Goal: Information Seeking & Learning: Learn about a topic

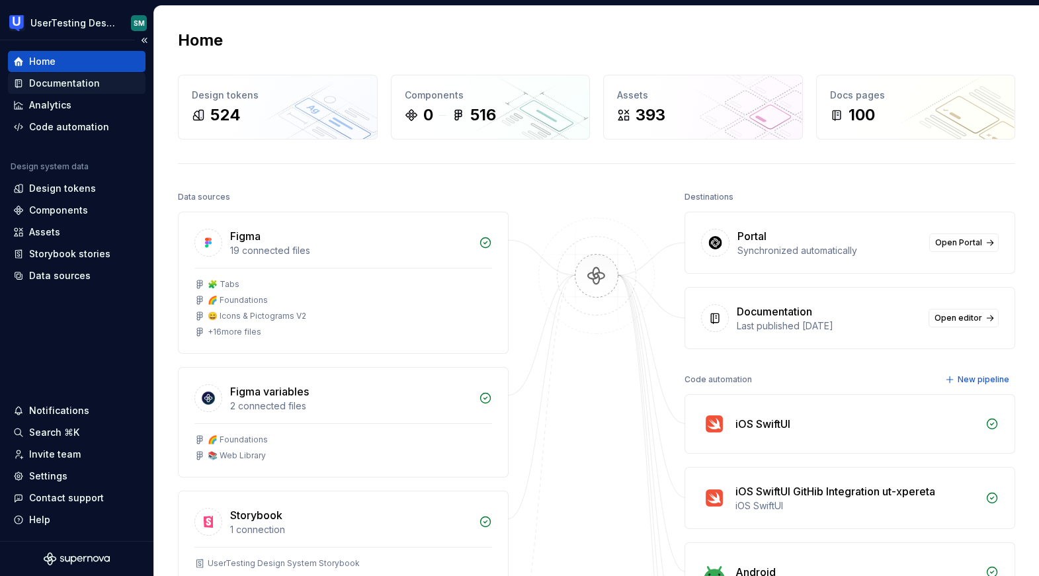
click at [65, 79] on div "Documentation" at bounding box center [64, 83] width 71 height 13
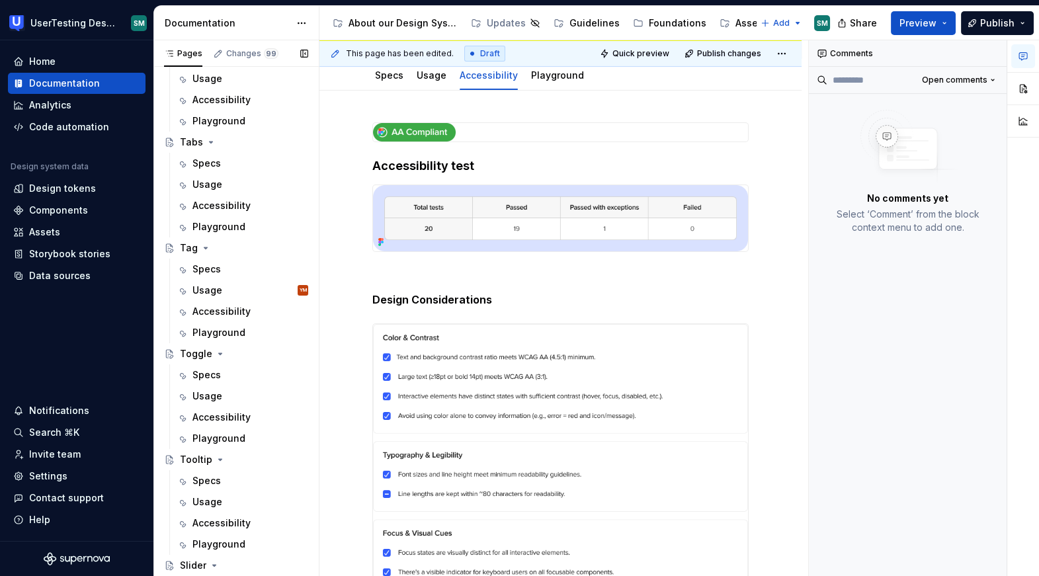
scroll to position [729, 0]
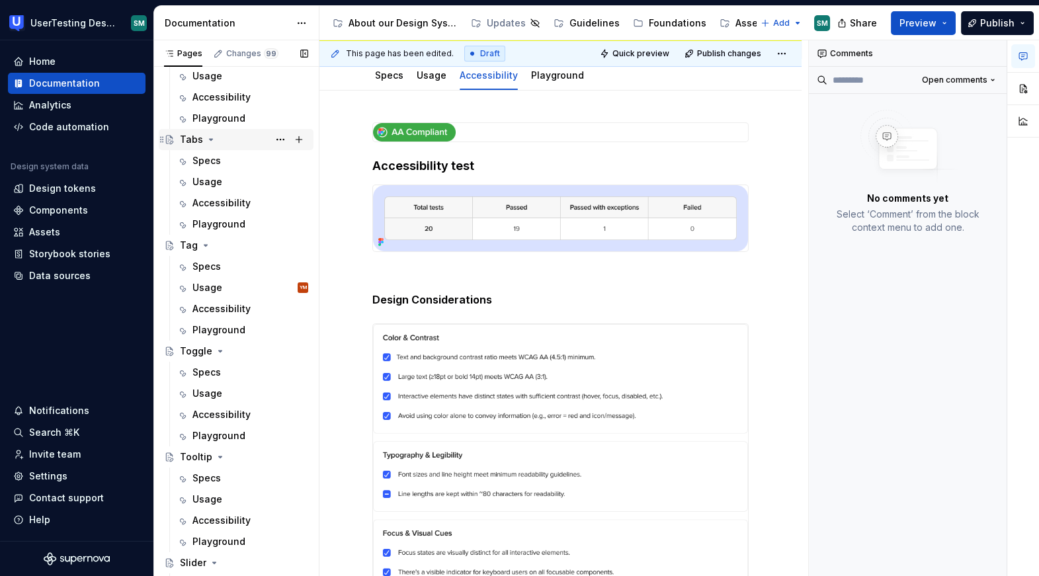
click at [198, 140] on div "Tabs" at bounding box center [191, 139] width 23 height 13
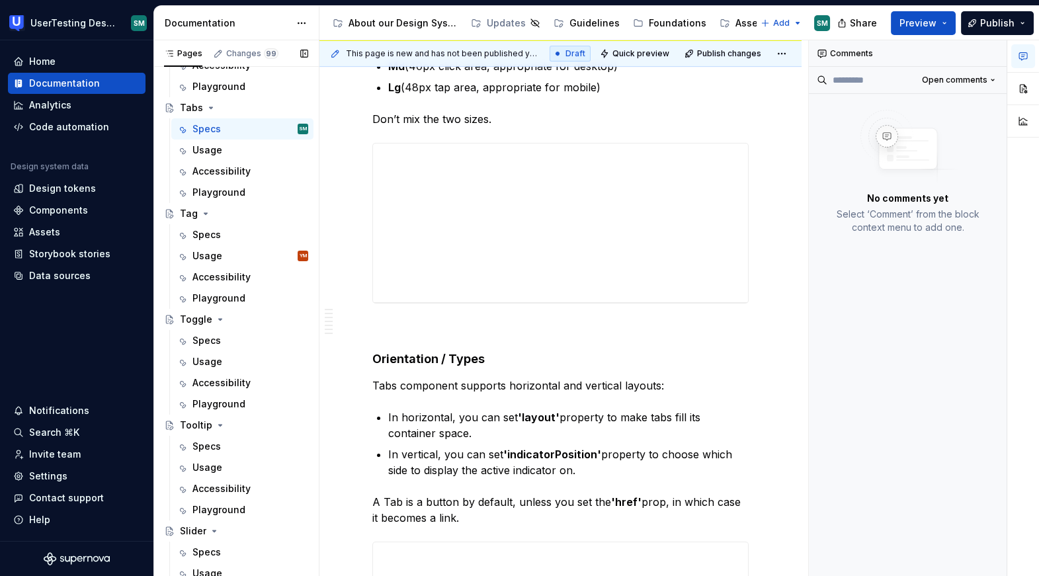
scroll to position [1019, 0]
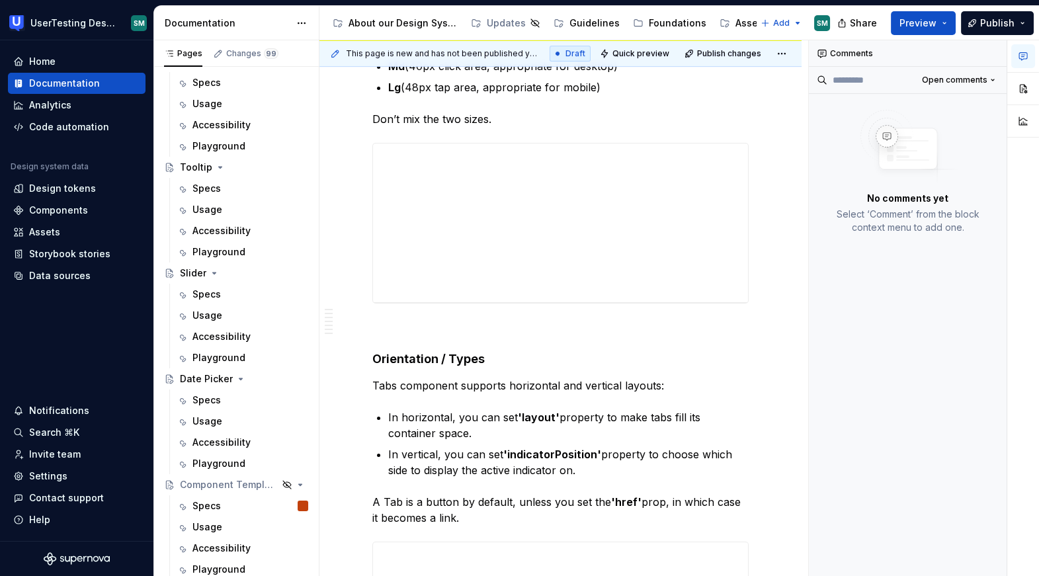
type textarea "*"
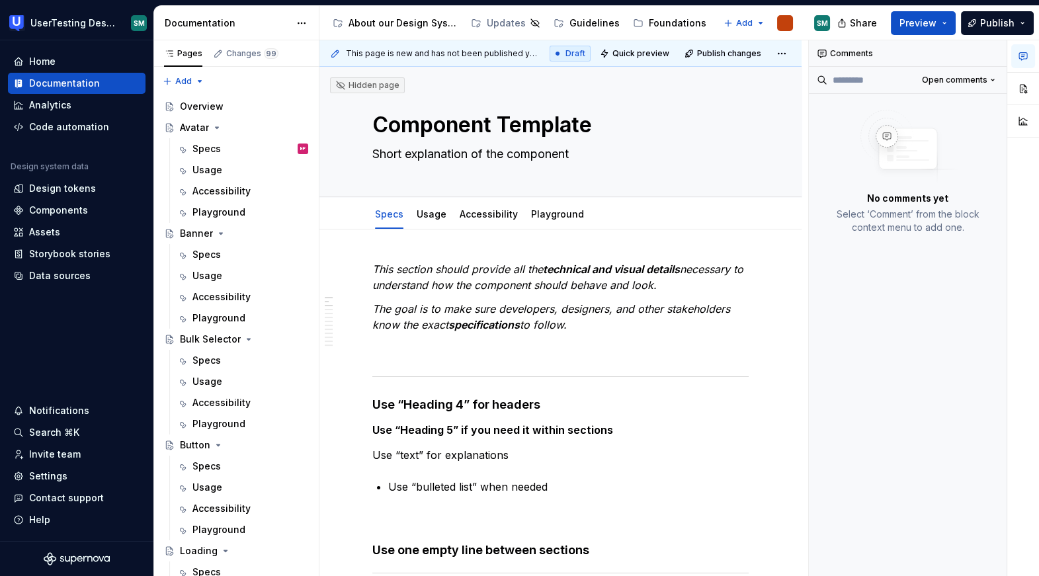
type textarea "*"
